Goal: Check status

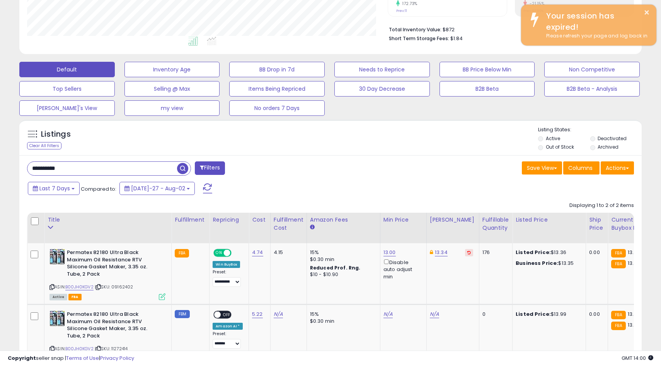
scroll to position [158, 360]
